Goal: Navigation & Orientation: Understand site structure

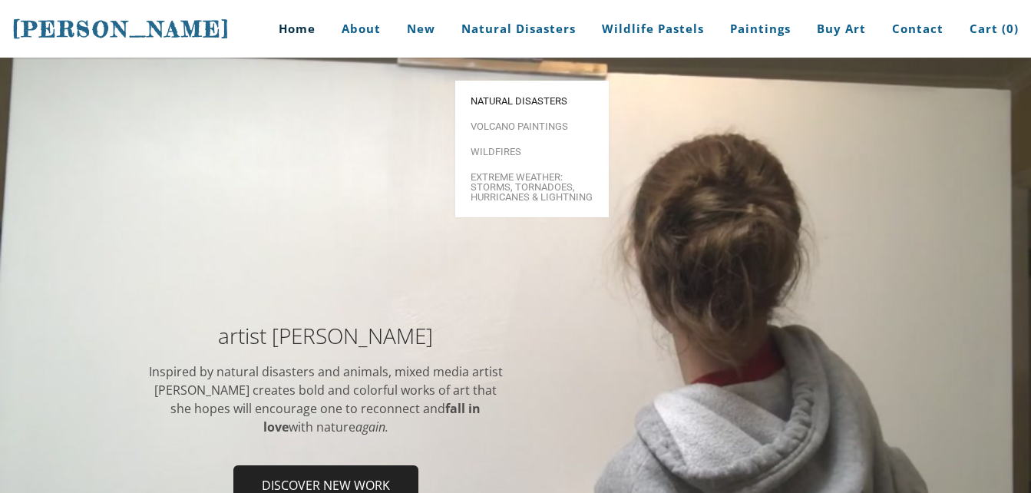
click at [509, 96] on span "Natural Disasters" at bounding box center [531, 101] width 123 height 10
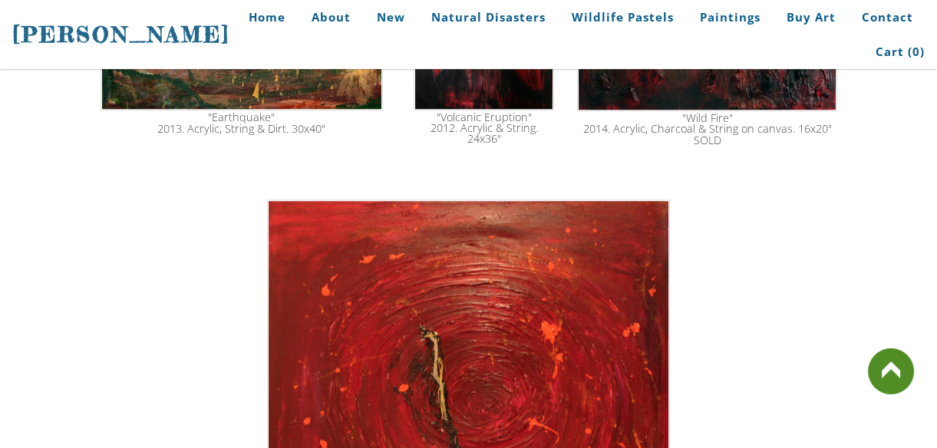
scroll to position [2428, 0]
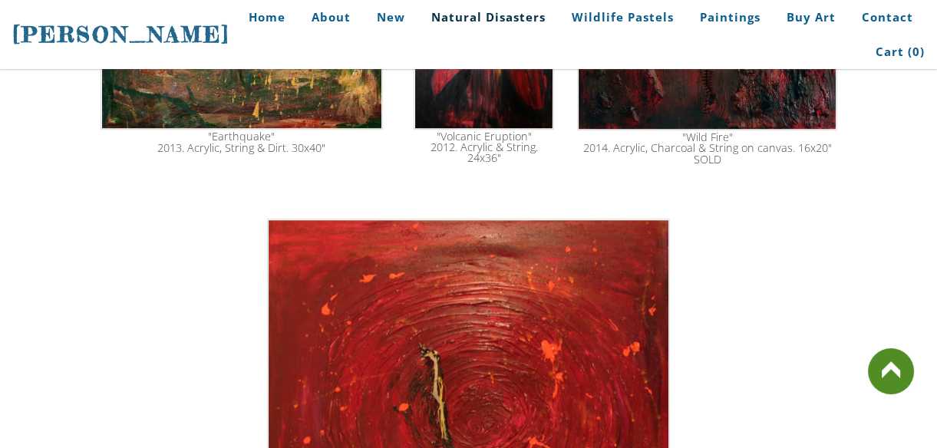
click at [456, 20] on link "Natural Disasters" at bounding box center [488, 17] width 137 height 35
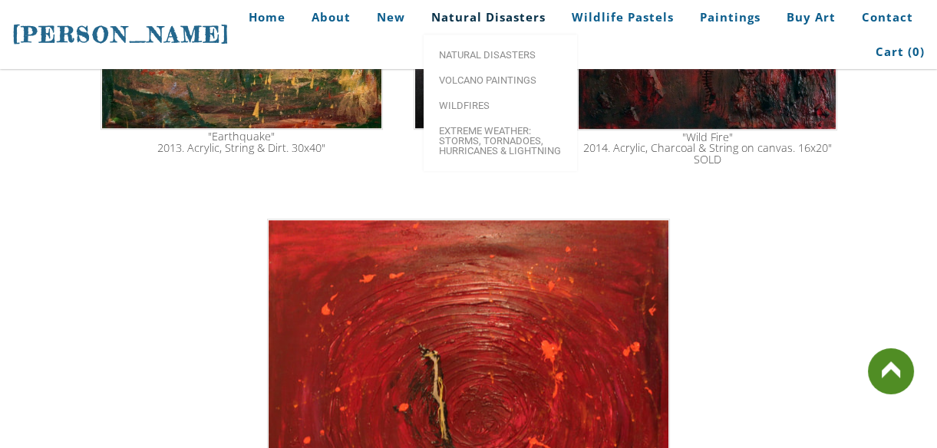
click at [469, 83] on span "Volcano paintings" at bounding box center [500, 80] width 123 height 10
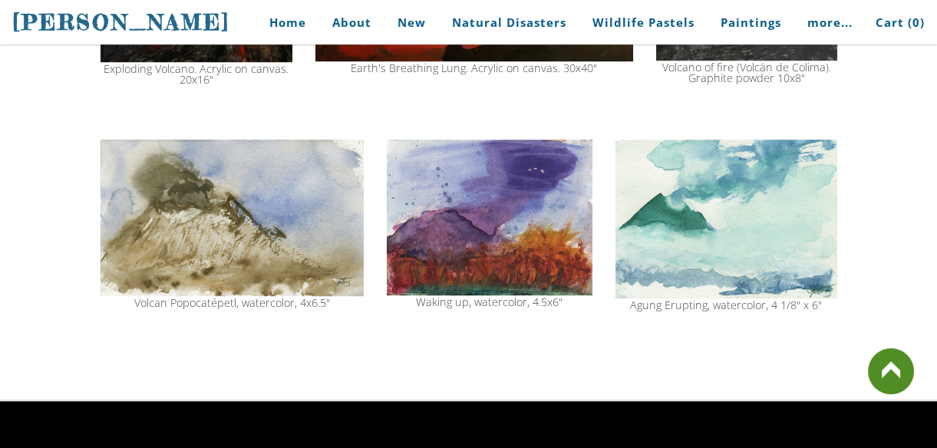
scroll to position [1695, 0]
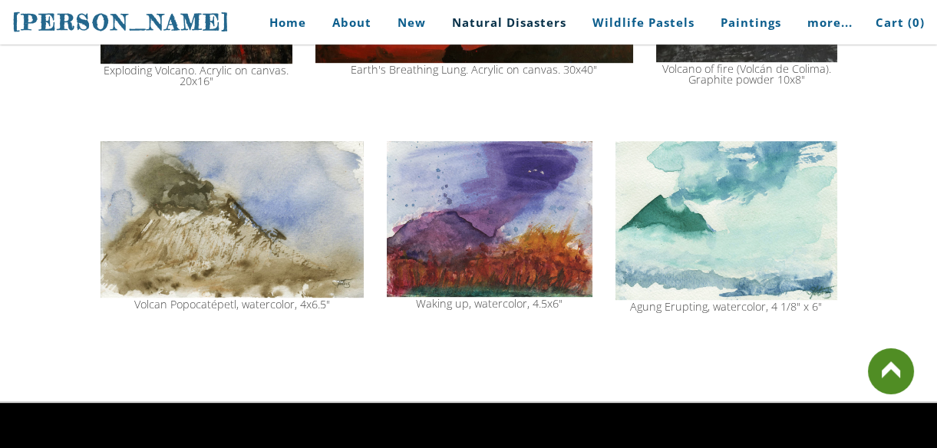
click at [480, 30] on link "Natural Disasters" at bounding box center [509, 22] width 137 height 35
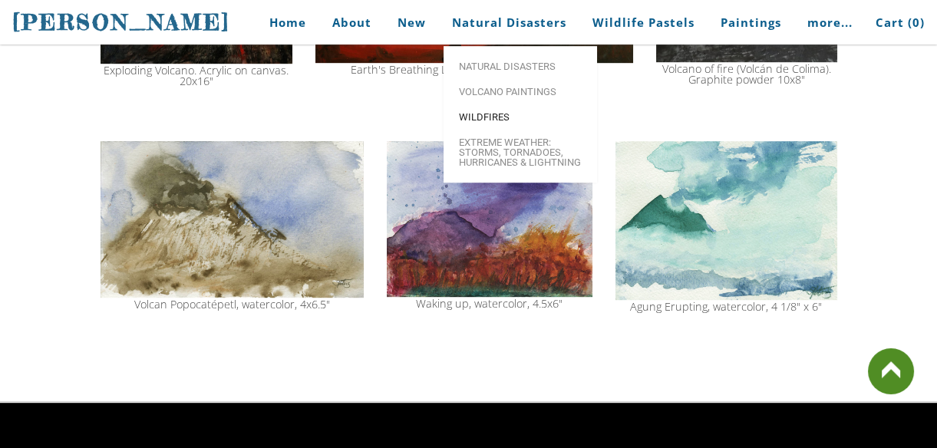
click at [478, 122] on span "Wildfires" at bounding box center [520, 117] width 123 height 10
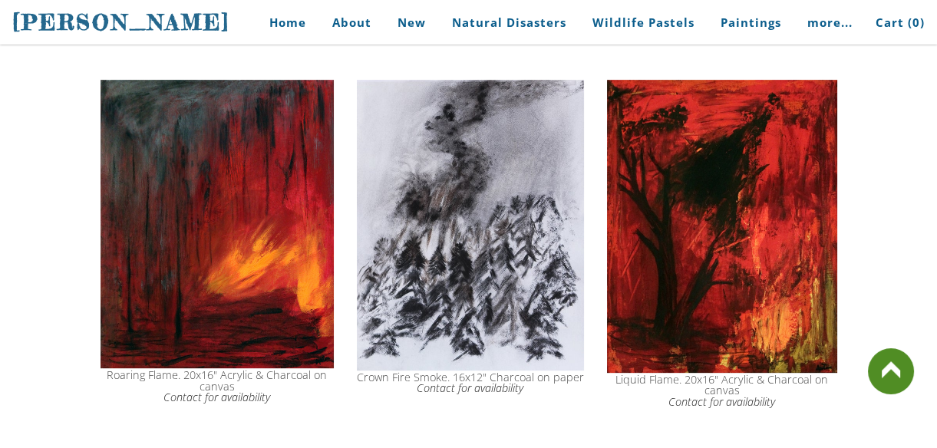
scroll to position [1259, 0]
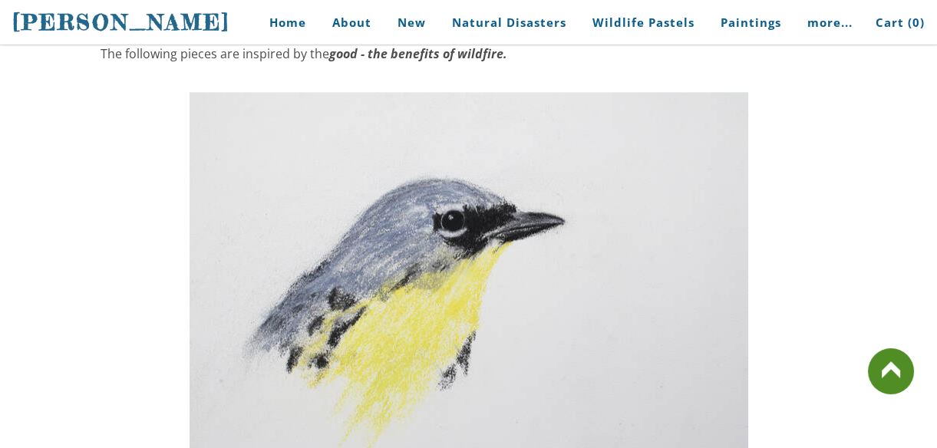
scroll to position [3289, 0]
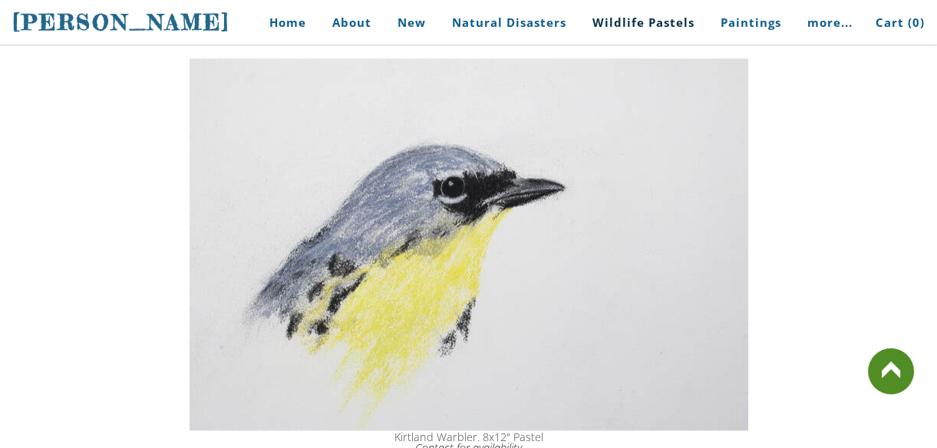
click at [667, 31] on link "Wildlife Pastels" at bounding box center [643, 22] width 125 height 35
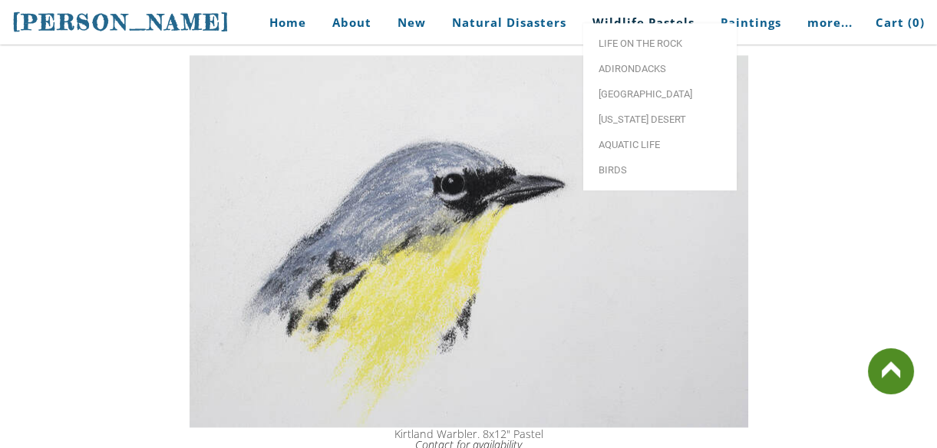
scroll to position [3266, 0]
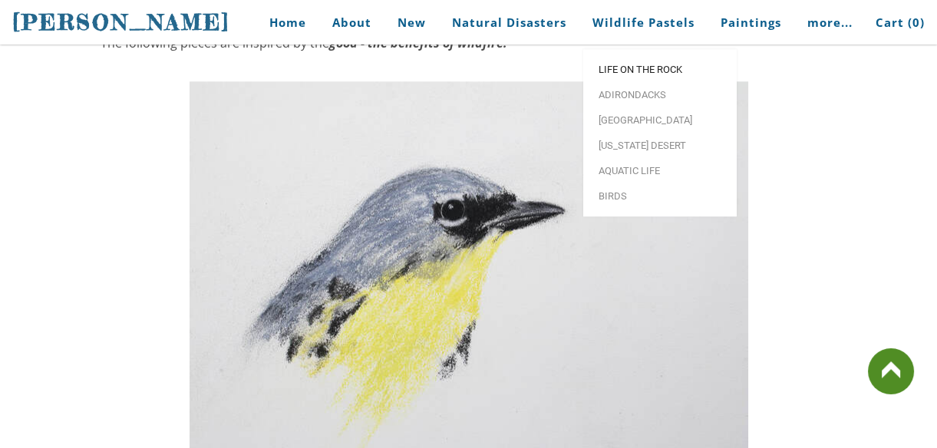
click at [610, 74] on span "Life on the Rock" at bounding box center [660, 69] width 123 height 10
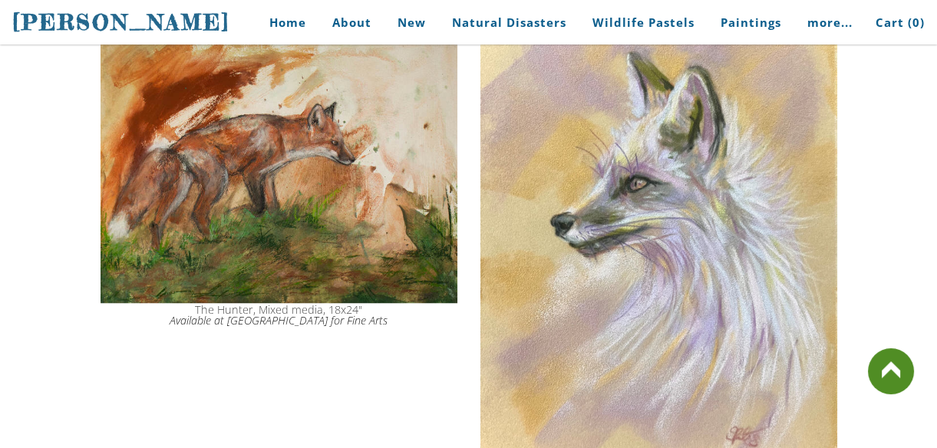
scroll to position [2279, 0]
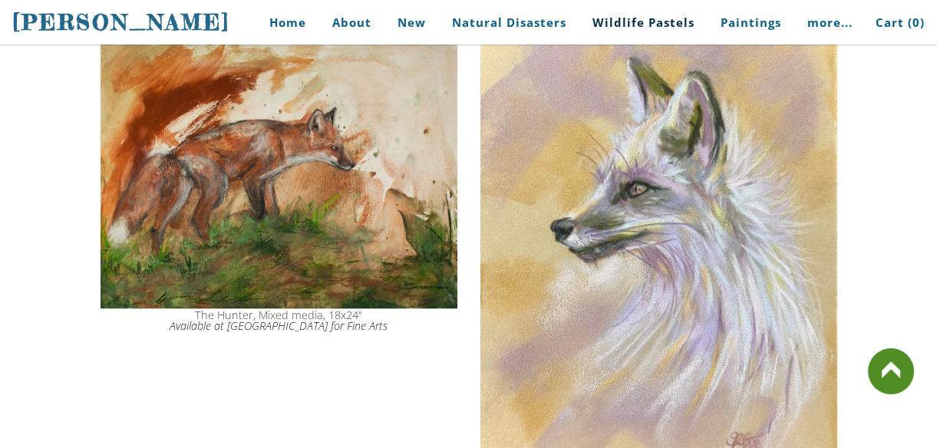
click at [605, 25] on link "Wildlife Pastels" at bounding box center [643, 22] width 125 height 35
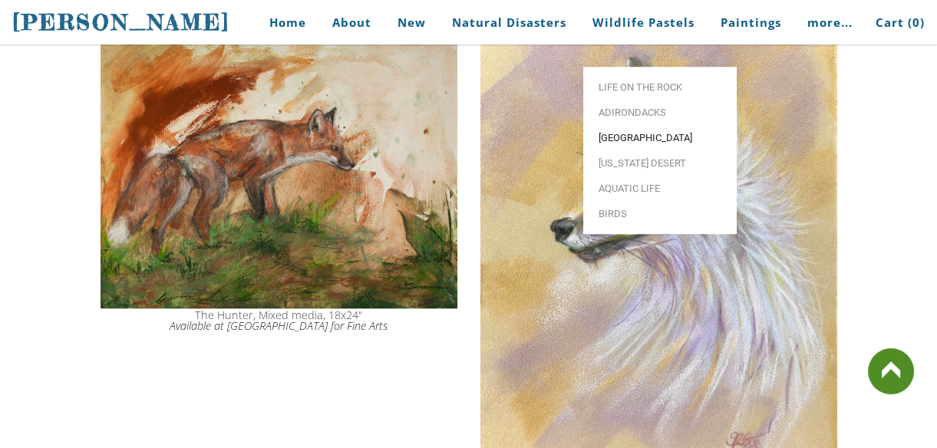
click at [608, 133] on span "[GEOGRAPHIC_DATA]" at bounding box center [660, 138] width 123 height 10
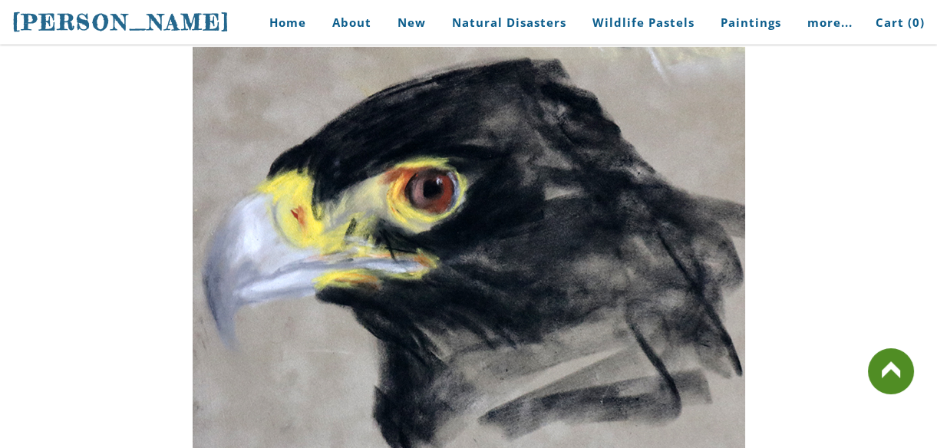
scroll to position [831, 0]
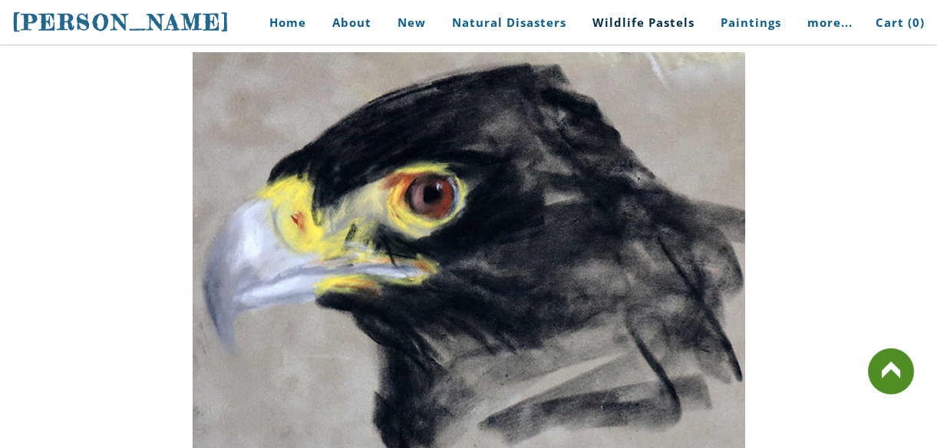
click at [642, 30] on link "Wildlife Pastels" at bounding box center [643, 22] width 125 height 35
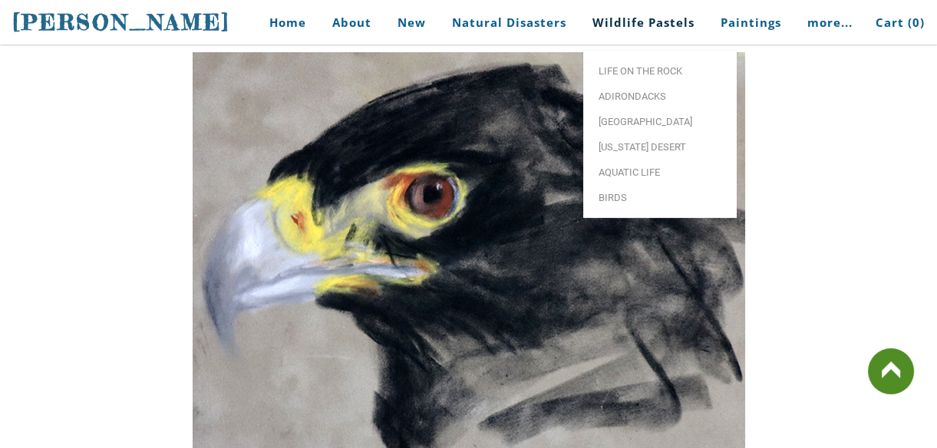
click at [613, 170] on span "Aquatic life" at bounding box center [660, 172] width 123 height 10
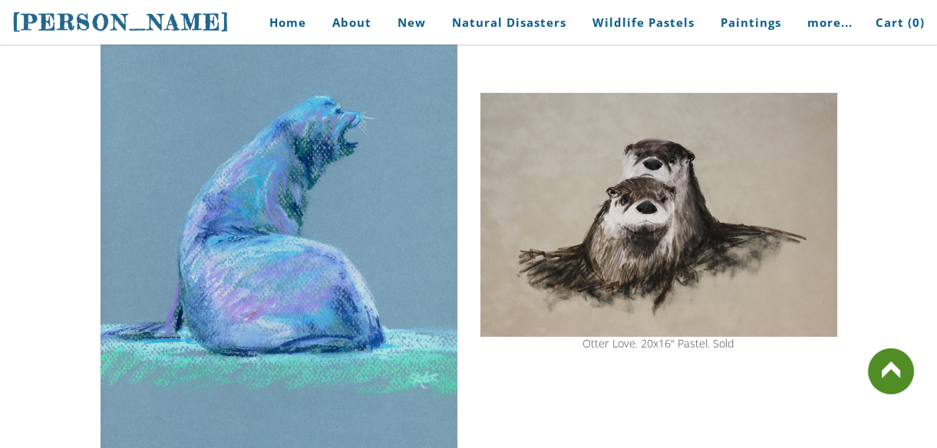
scroll to position [609, 0]
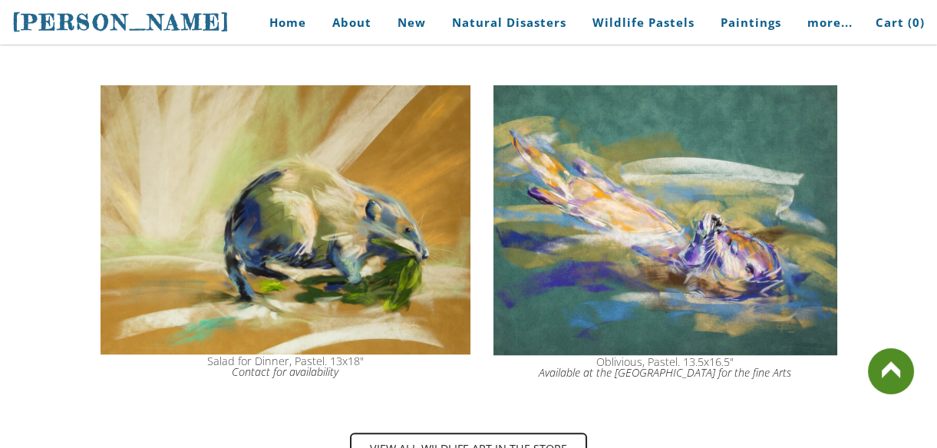
scroll to position [1996, 0]
